Goal: Task Accomplishment & Management: Complete application form

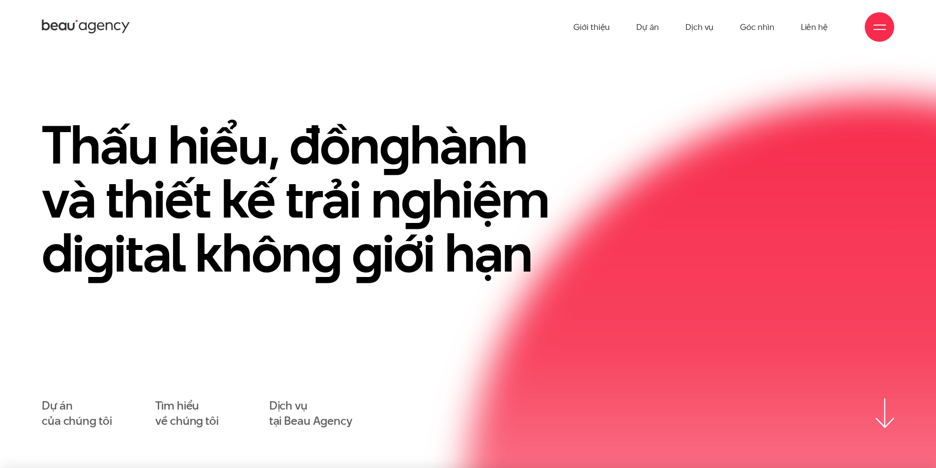
click at [611, 30] on ul "Giới thiệu Dự án Dịch vụ Góc nhìn Liên hệ" at bounding box center [701, 27] width 255 height 54
click at [605, 27] on link "Giới thiệu" at bounding box center [592, 27] width 36 height 54
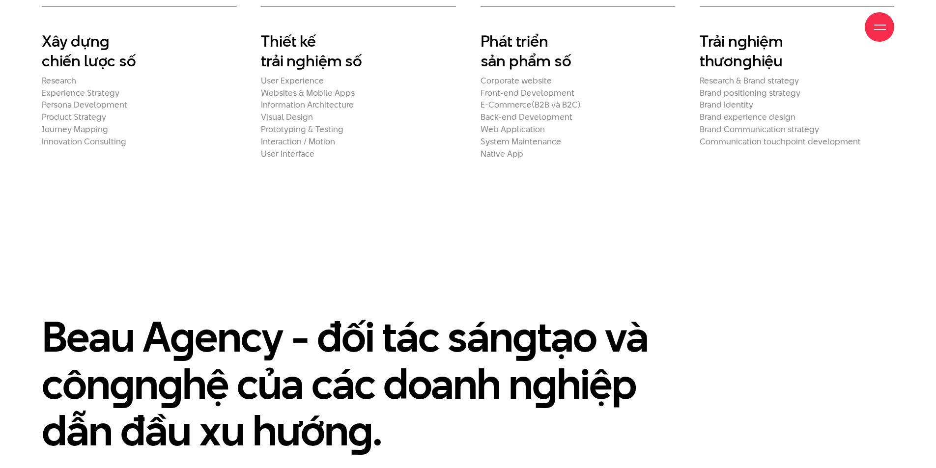
scroll to position [4500, 0]
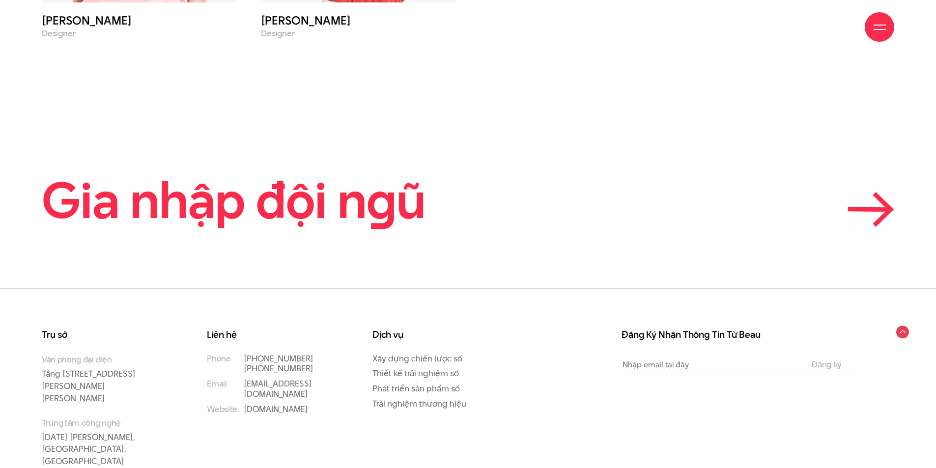
click at [877, 194] on icon at bounding box center [883, 210] width 16 height 32
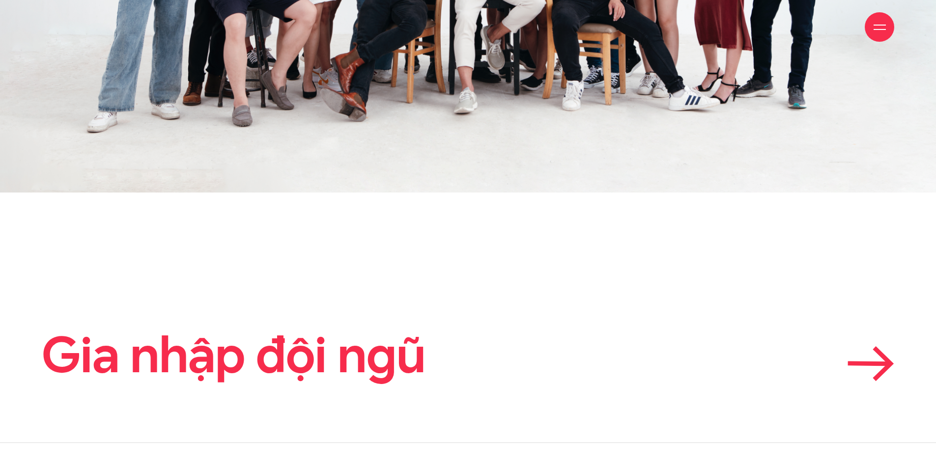
scroll to position [3290, 0]
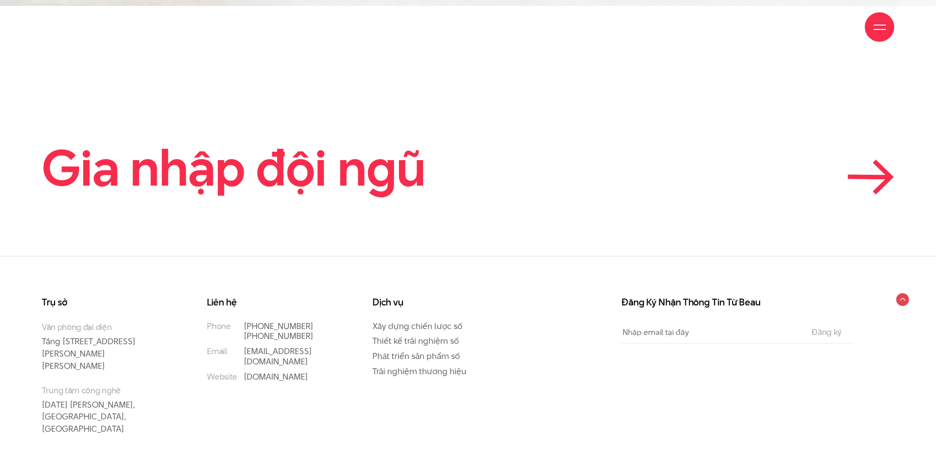
click at [863, 177] on icon at bounding box center [869, 177] width 39 height 0
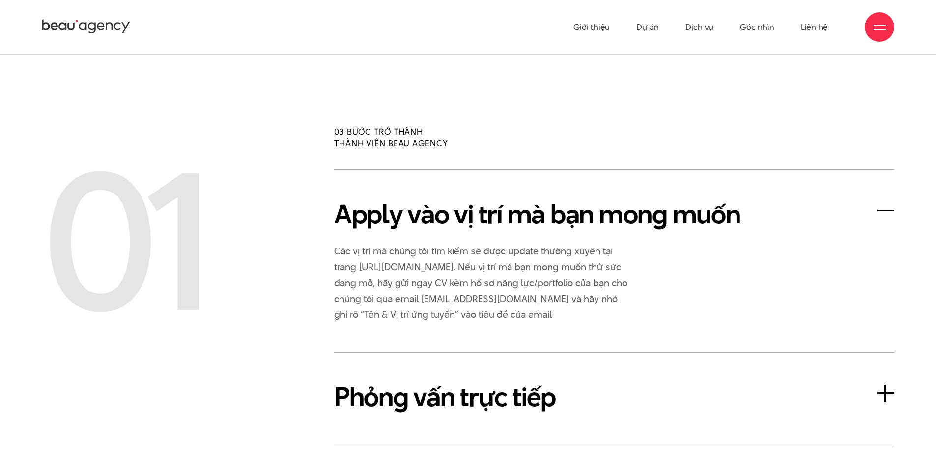
scroll to position [2155, 0]
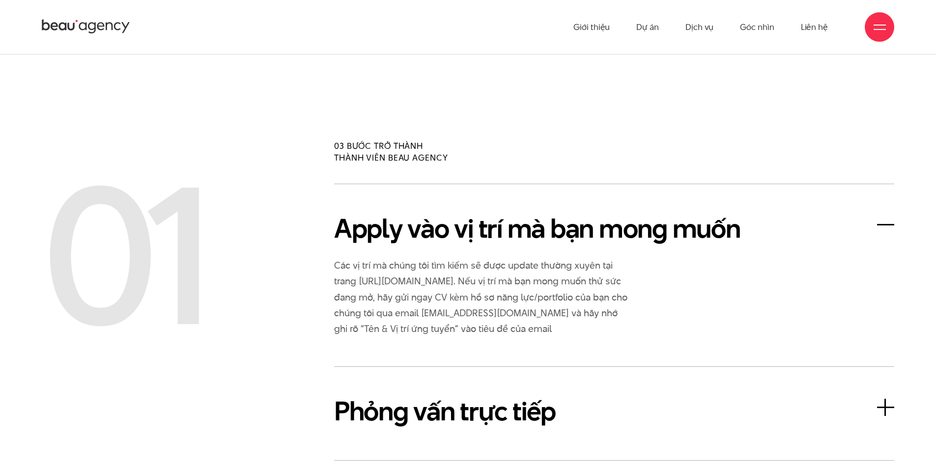
click at [893, 211] on h3 "Apply vào vị trí mà bạn mong muốn" at bounding box center [614, 228] width 560 height 39
click at [878, 214] on h3 "Apply vào vị trí mà bạn mong muốn" at bounding box center [614, 228] width 560 height 39
click at [598, 217] on h3 "Apply vào vị trí mà bạn mong muốn" at bounding box center [614, 228] width 560 height 39
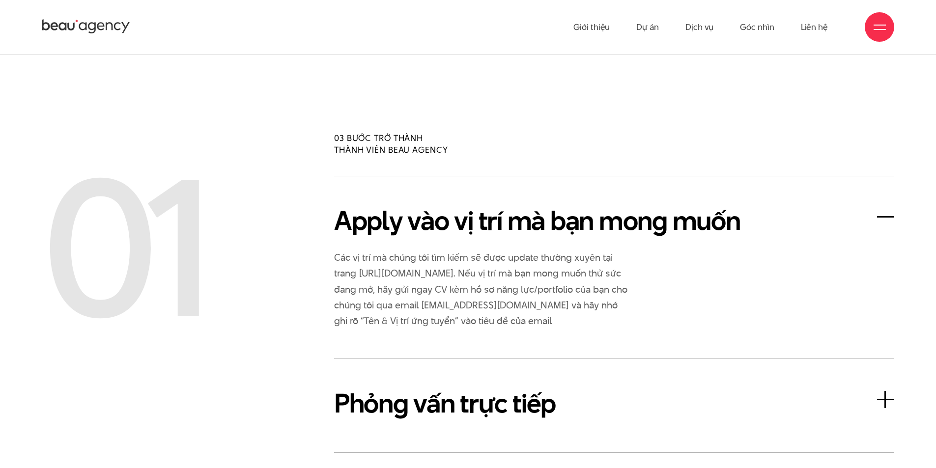
scroll to position [2254, 0]
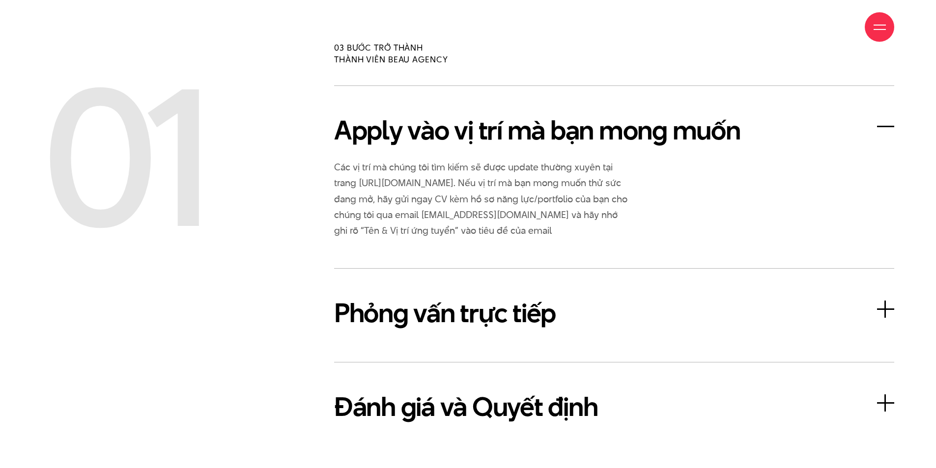
click at [714, 293] on h3 "Phỏng vấn trực tiếp" at bounding box center [614, 312] width 560 height 39
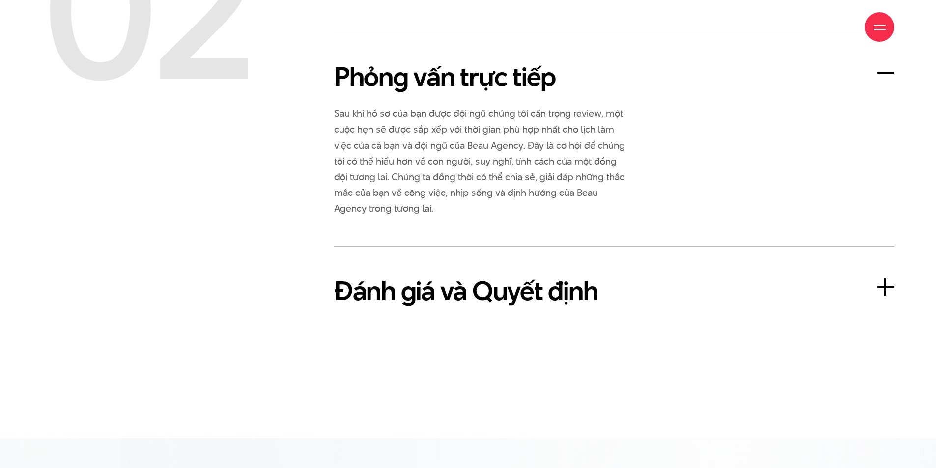
click at [581, 277] on h3 "Đánh giá và Quyết định" at bounding box center [614, 290] width 560 height 39
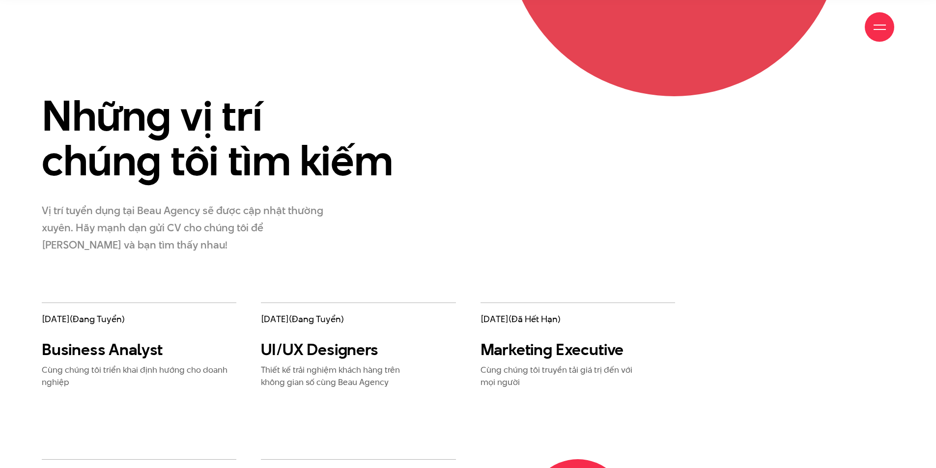
scroll to position [1713, 0]
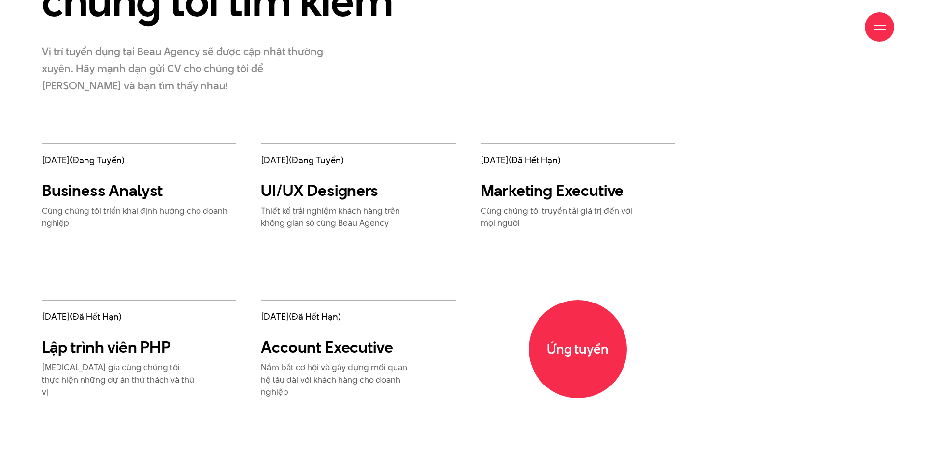
click at [93, 194] on h3 "Business Analyst" at bounding box center [139, 191] width 195 height 20
click at [130, 350] on h3 "Lập trình viên PHP" at bounding box center [120, 348] width 157 height 20
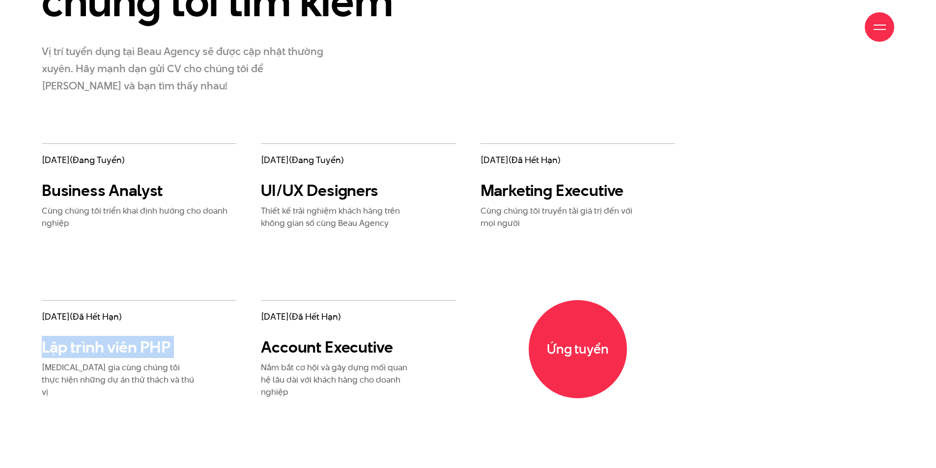
drag, startPoint x: 130, startPoint y: 350, endPoint x: 204, endPoint y: 355, distance: 74.4
click at [131, 350] on h3 "Lập trình viên PHP" at bounding box center [120, 348] width 157 height 20
click at [337, 348] on h3 "Account Executive" at bounding box center [339, 348] width 157 height 20
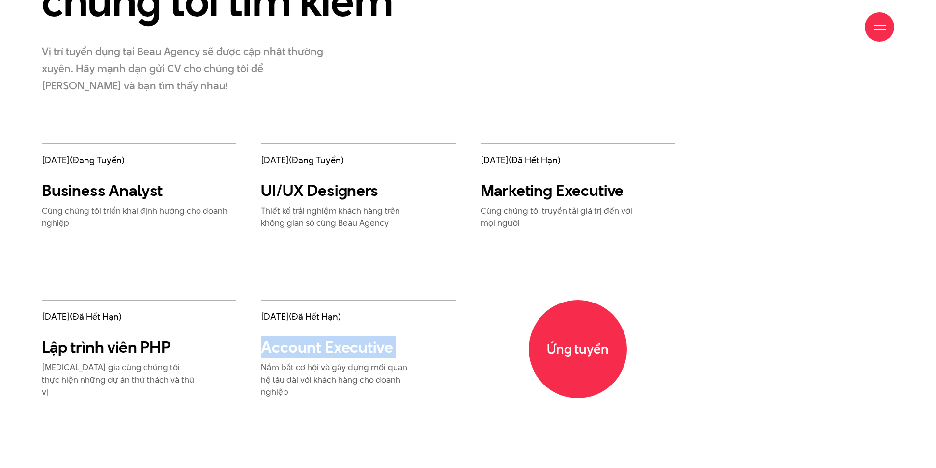
click at [337, 348] on h3 "Account Executive" at bounding box center [339, 348] width 157 height 20
click at [571, 356] on span "Ứng tuyển" at bounding box center [577, 349] width 103 height 103
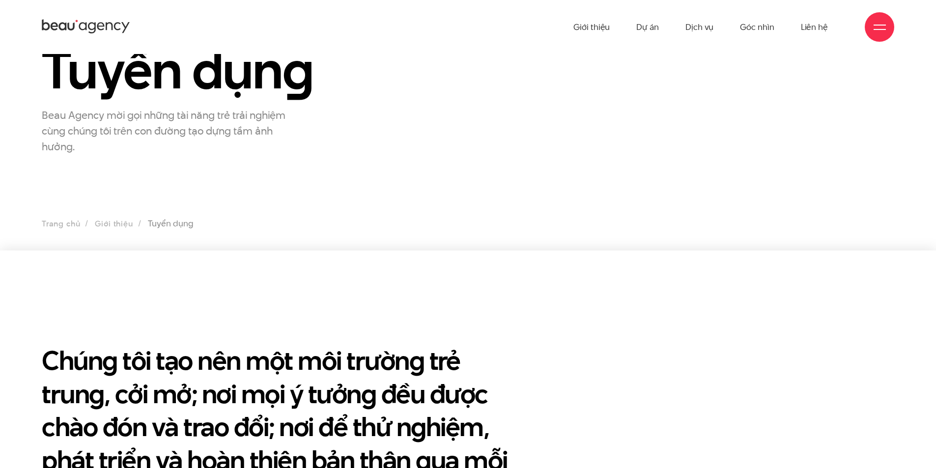
scroll to position [0, 0]
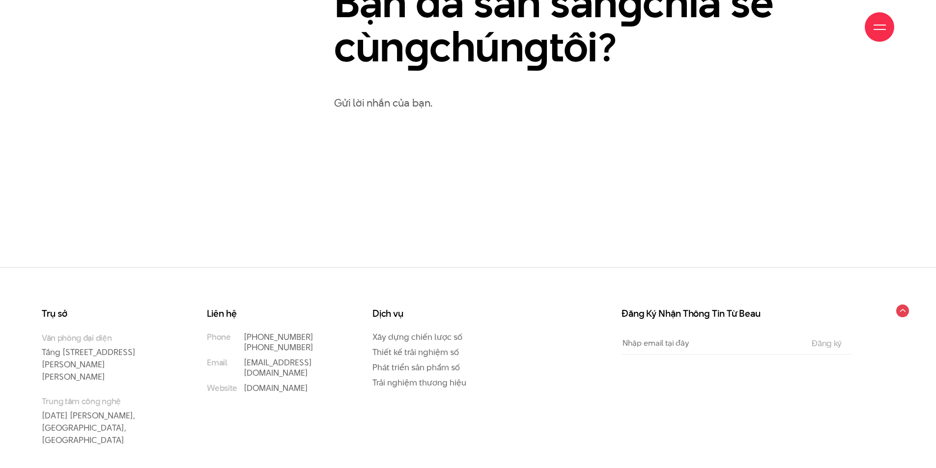
scroll to position [696, 0]
